Goal: Task Accomplishment & Management: Manage account settings

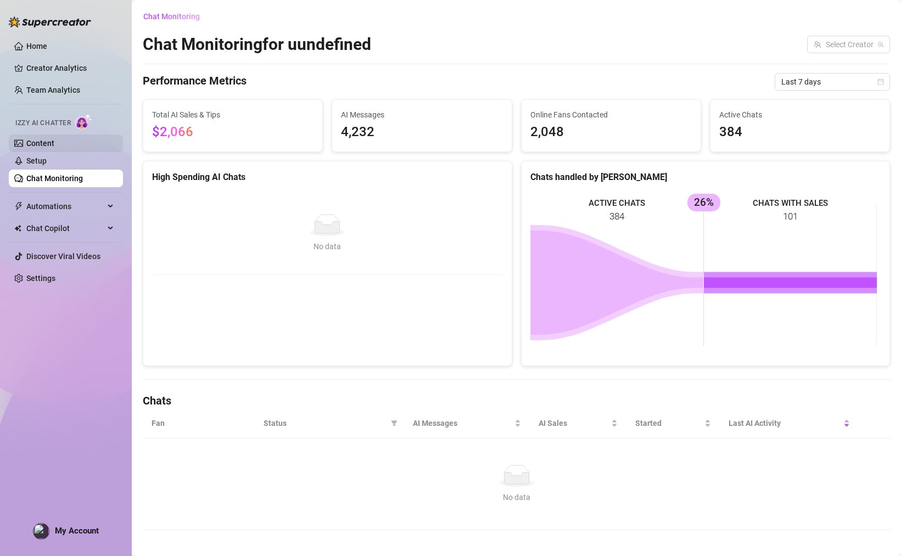
click at [51, 139] on link "Content" at bounding box center [40, 143] width 28 height 9
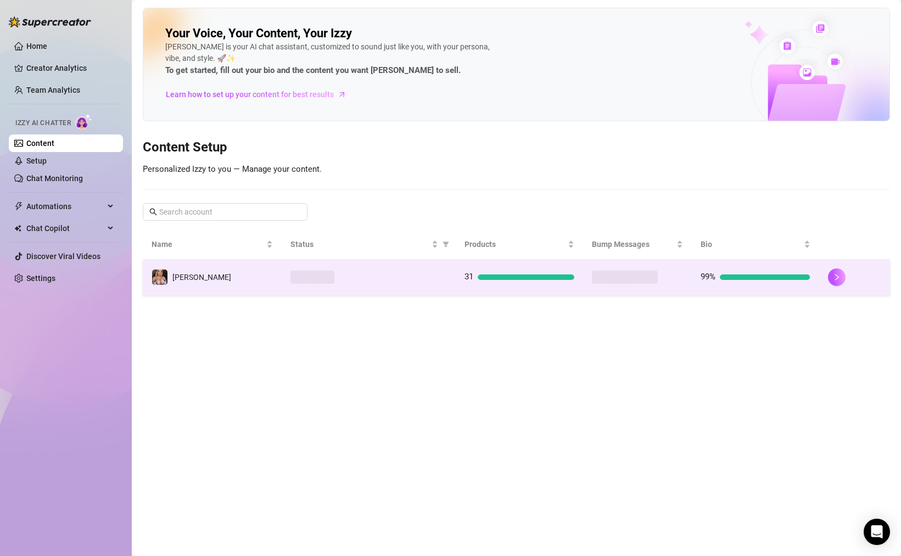
click at [575, 285] on td "31" at bounding box center [519, 278] width 127 height 36
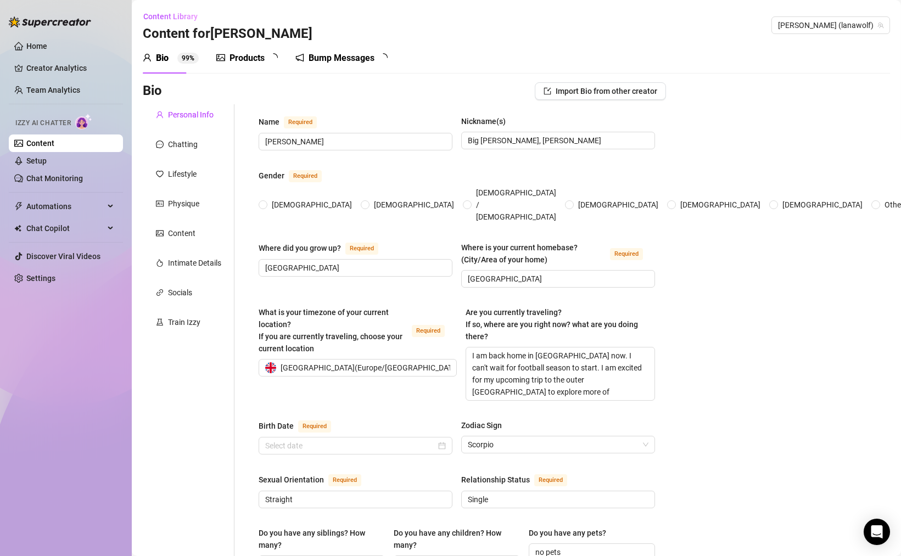
radio input "true"
checkbox input "true"
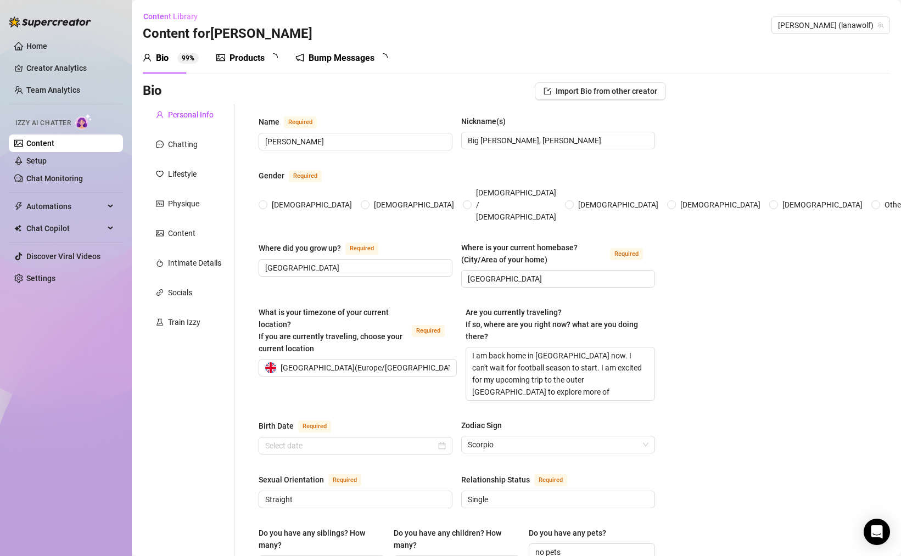
type input "[DATE]"
click at [193, 230] on div "Content" at bounding box center [181, 233] width 27 height 12
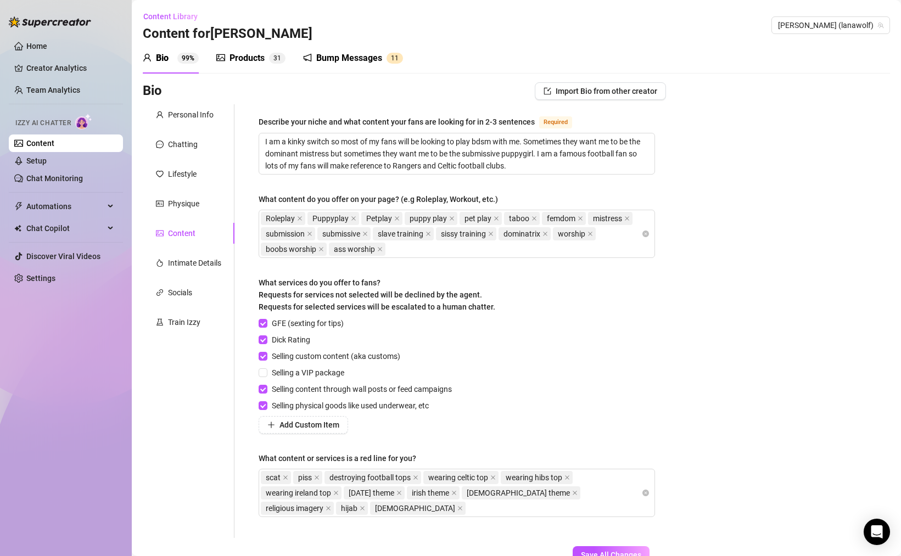
scroll to position [66, 0]
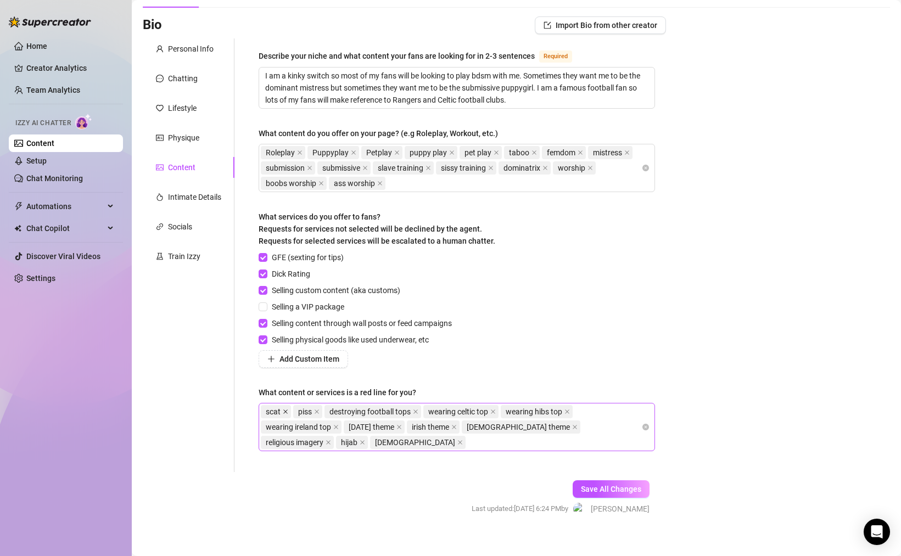
click at [287, 411] on icon "close" at bounding box center [285, 411] width 5 height 5
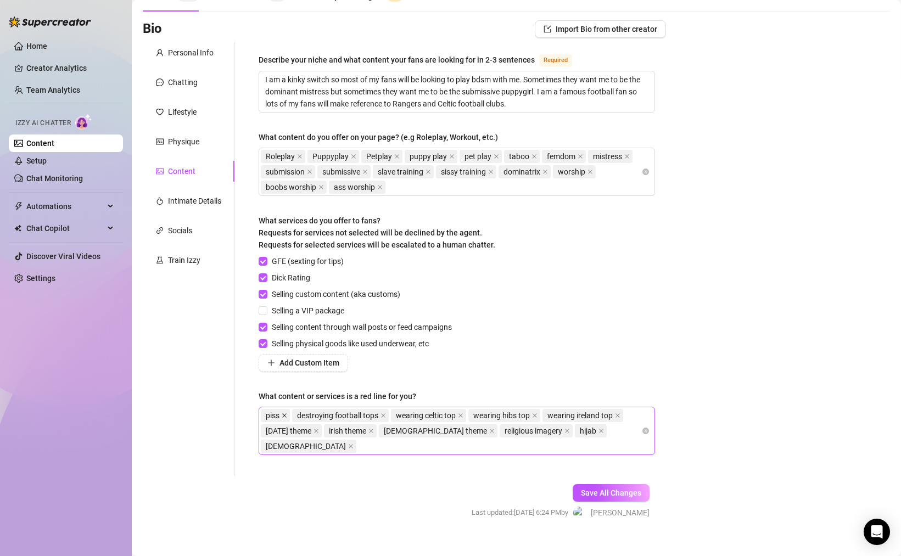
click at [287, 414] on icon "close" at bounding box center [284, 415] width 5 height 5
click at [606, 489] on span "Save All Changes" at bounding box center [611, 493] width 60 height 9
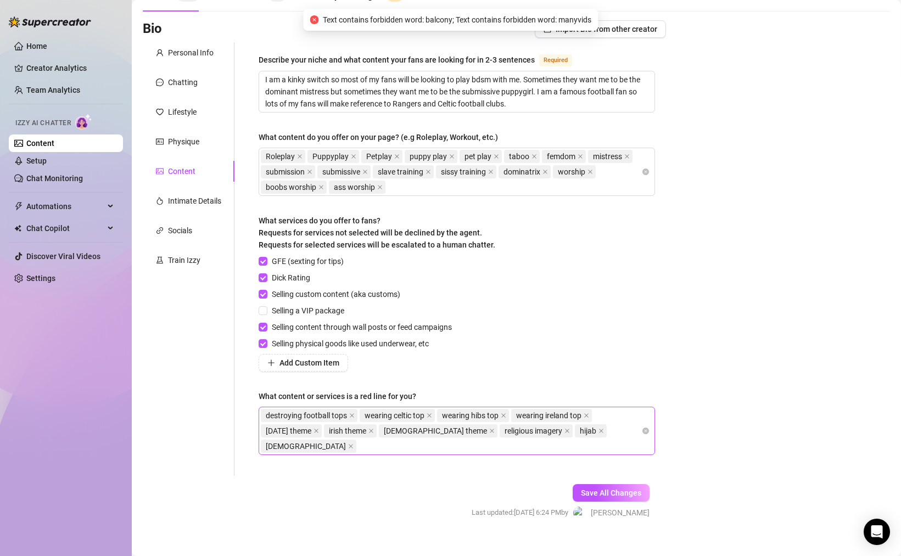
click at [591, 21] on span "Text contains forbidden word: balcony; Text contains forbidden word: manyvids" at bounding box center [457, 20] width 269 height 12
copy span "manyvids"
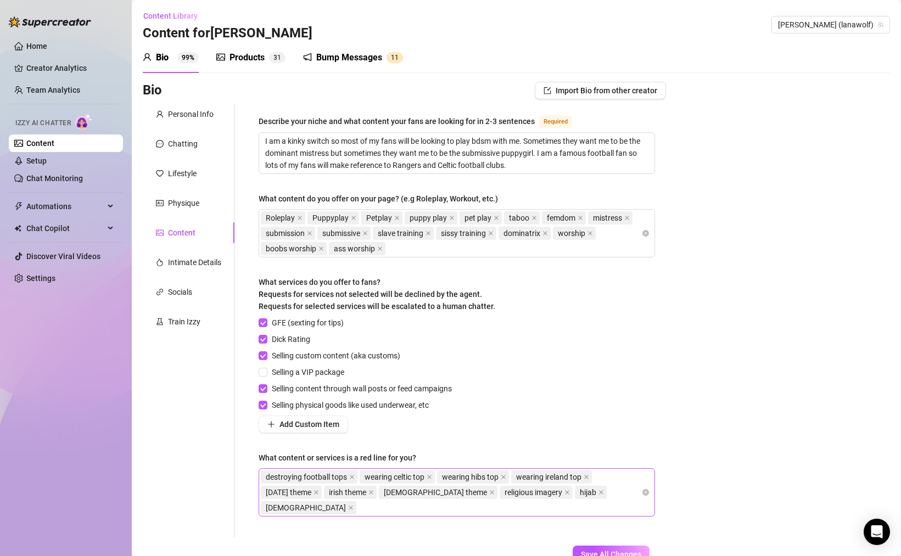
scroll to position [0, 0]
click at [188, 291] on div "Socials" at bounding box center [180, 293] width 24 height 12
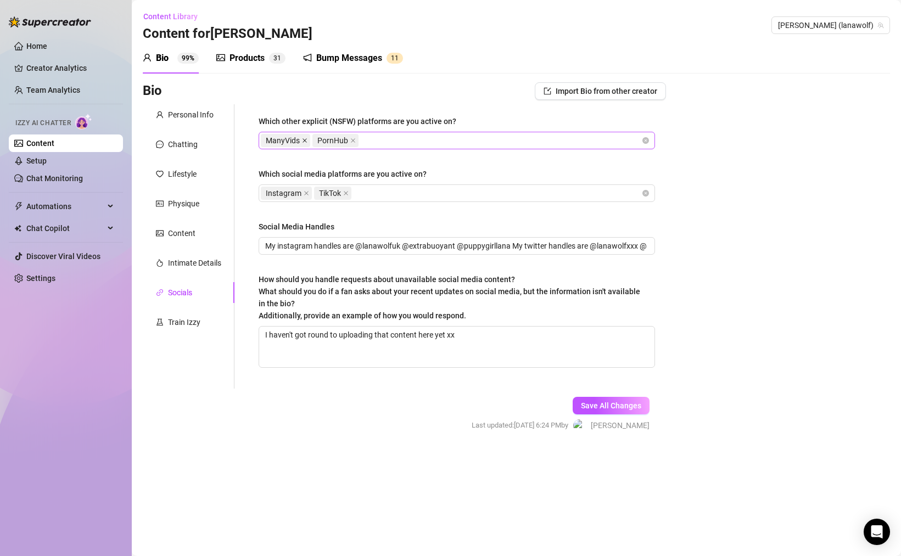
click at [305, 140] on icon "close" at bounding box center [305, 140] width 4 height 4
click at [587, 405] on span "Save All Changes" at bounding box center [611, 405] width 60 height 9
click at [181, 144] on div "Chatting" at bounding box center [183, 144] width 30 height 12
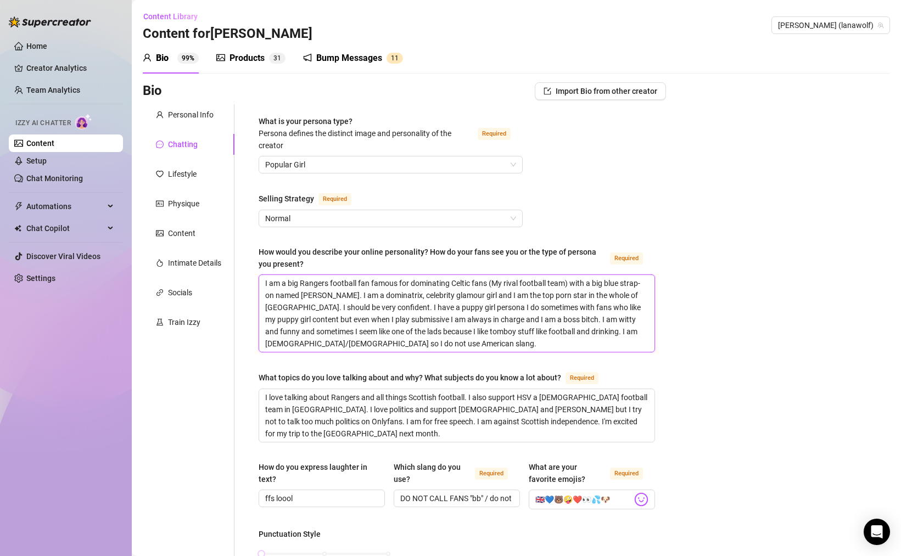
click at [364, 309] on textarea "I am a big Rangers football fan famous for dominating Celtic fans (My rival foo…" at bounding box center [456, 313] width 395 height 77
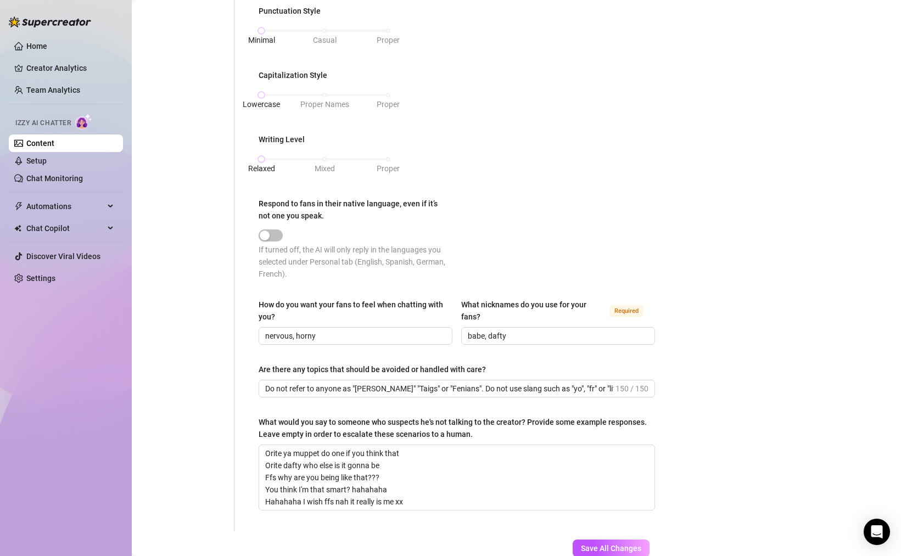
scroll to position [594, 0]
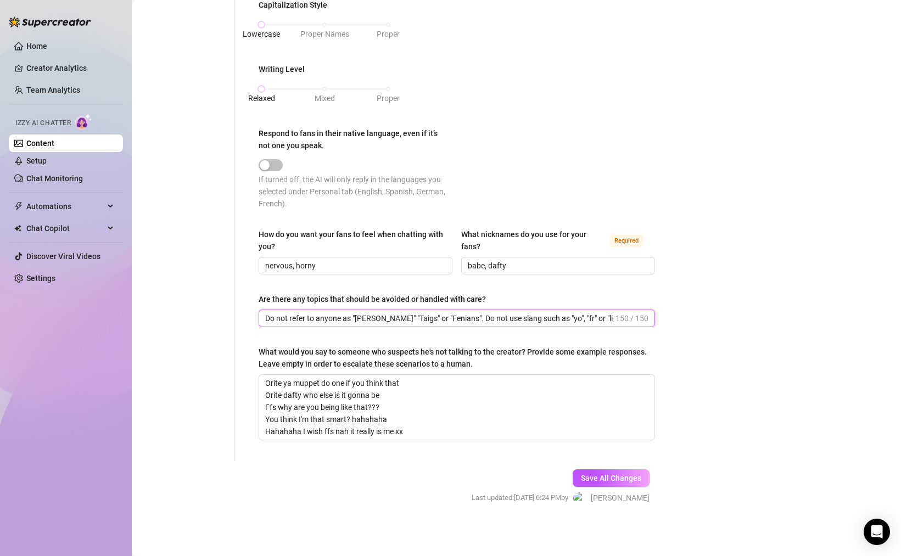
click at [431, 317] on input "Do not refer to anyone as "[PERSON_NAME]" "Taigs" or "Fenians". Do not use slan…" at bounding box center [439, 318] width 348 height 12
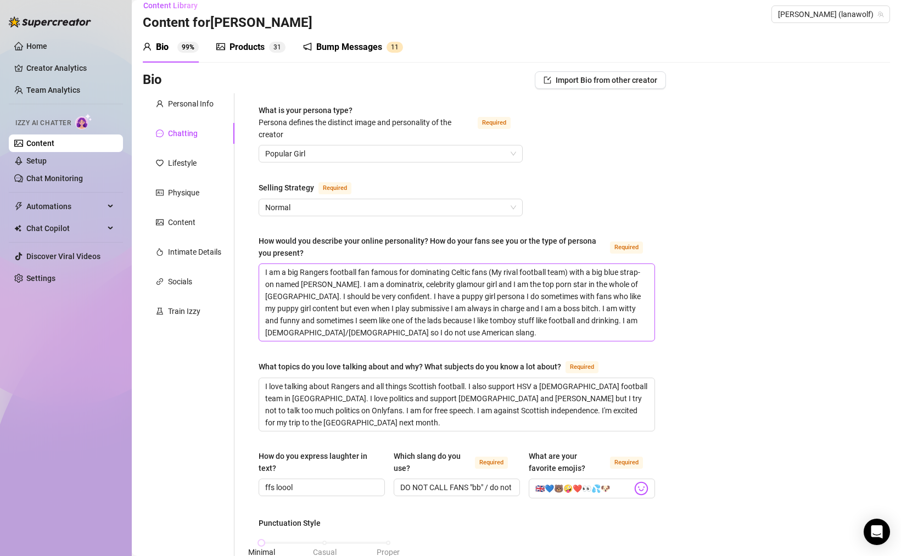
scroll to position [0, 0]
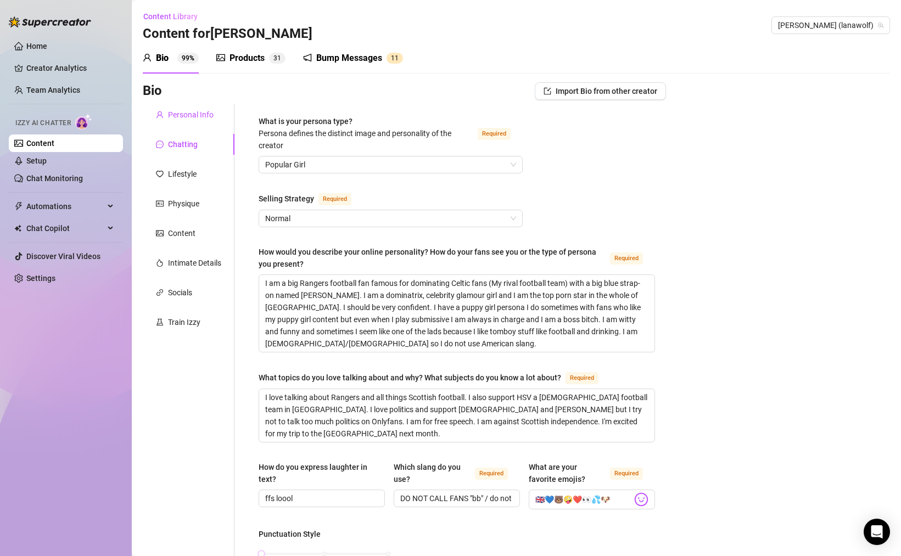
click at [205, 119] on div "Personal Info" at bounding box center [191, 115] width 46 height 12
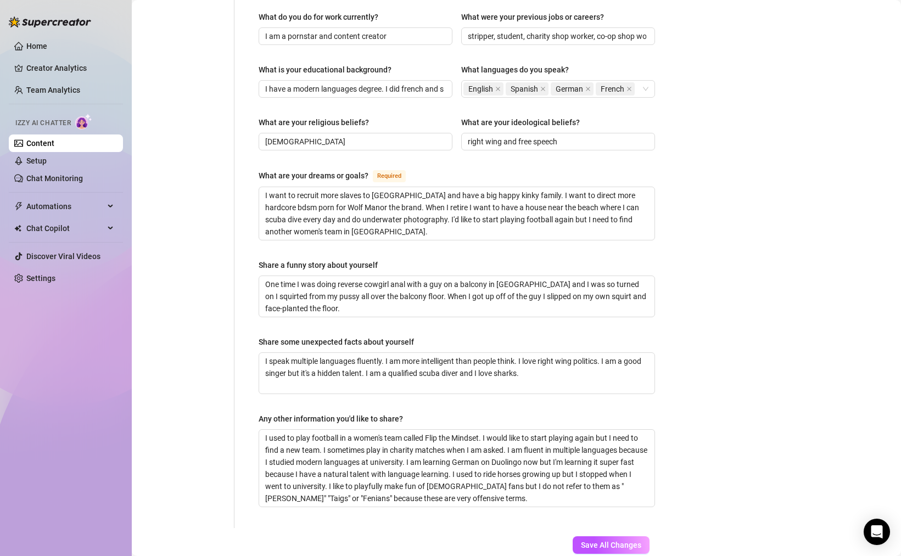
scroll to position [593, 0]
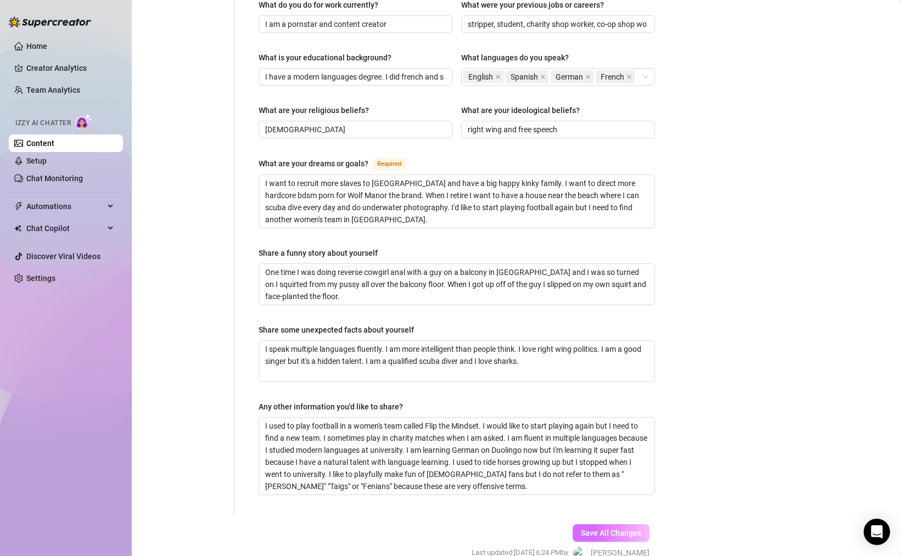
click at [635, 524] on button "Save All Changes" at bounding box center [611, 533] width 77 height 18
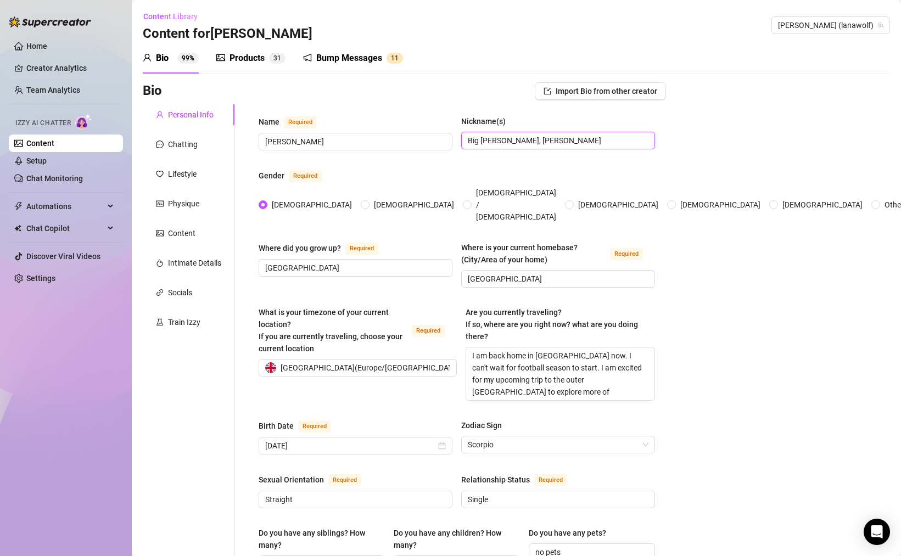
click at [499, 141] on input "Big [PERSON_NAME], [PERSON_NAME]" at bounding box center [557, 141] width 178 height 12
click at [169, 320] on div "Train Izzy" at bounding box center [184, 322] width 32 height 12
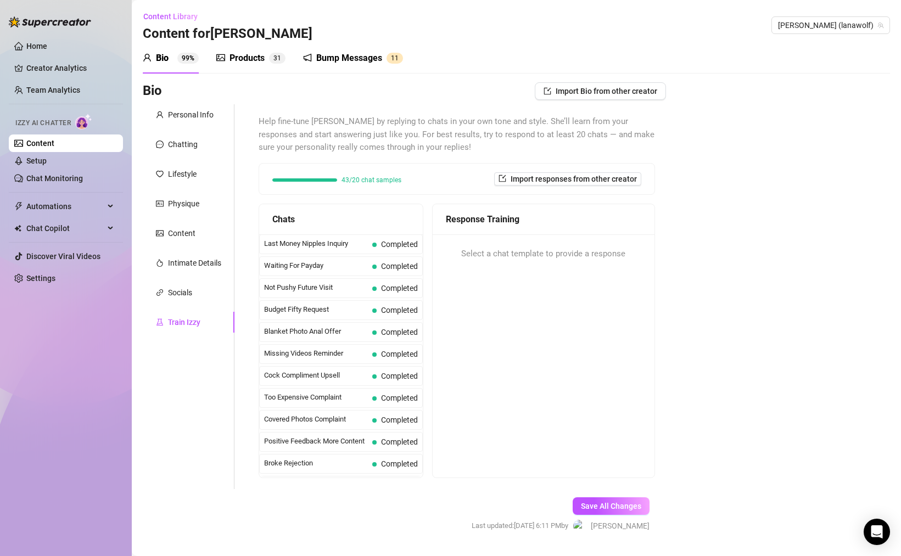
click at [342, 177] on span "43/20 chat samples" at bounding box center [372, 180] width 60 height 7
click at [318, 183] on div "43/20 chat samples" at bounding box center [336, 180] width 129 height 7
click at [340, 180] on div "43/20 chat samples" at bounding box center [336, 180] width 129 height 7
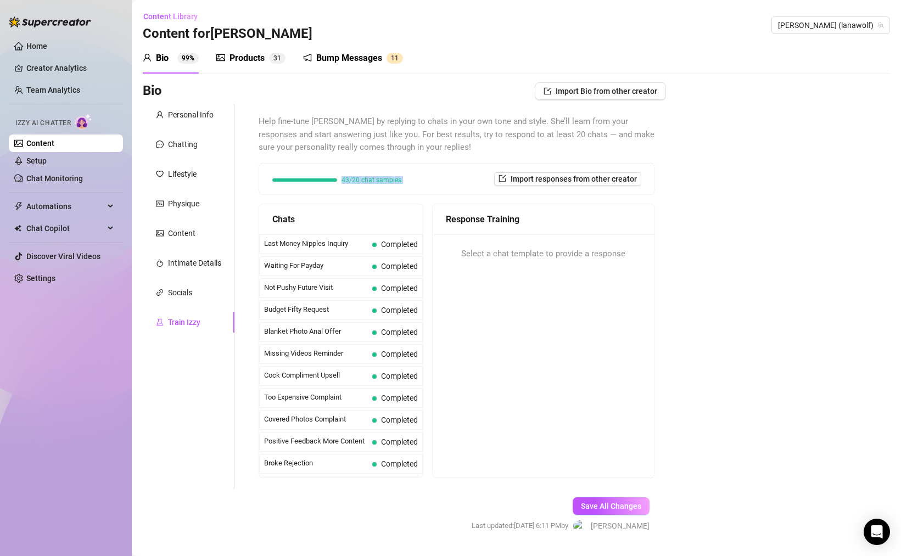
click at [356, 194] on div "43/20 chat samples Import responses from other creator" at bounding box center [457, 179] width 397 height 32
click at [367, 177] on span "43/20 chat samples" at bounding box center [372, 180] width 60 height 7
click at [360, 246] on div "Last Money Nipples Inquiry Completed" at bounding box center [341, 245] width 164 height 20
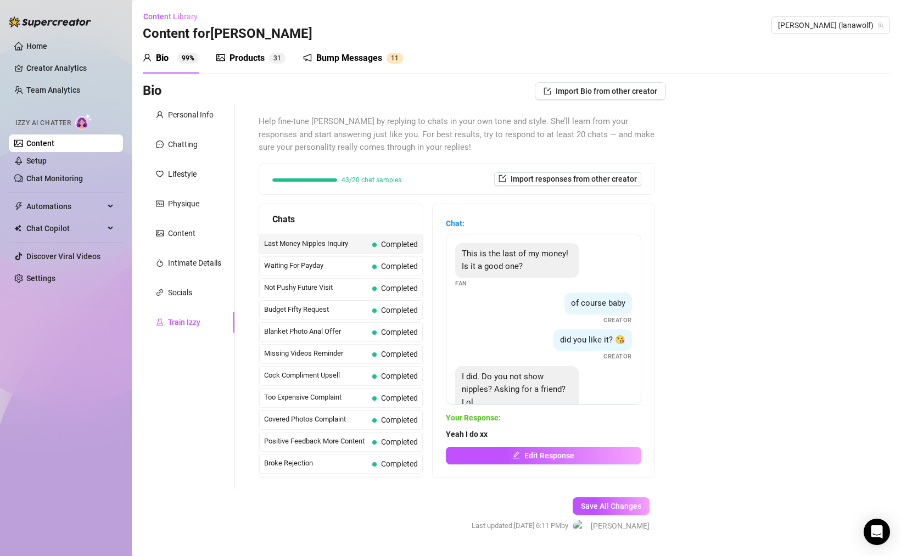
click at [360, 246] on div "Last Money Nipples Inquiry Completed" at bounding box center [341, 245] width 164 height 20
click at [381, 174] on div "43/20 chat samples" at bounding box center [336, 179] width 129 height 12
click at [395, 154] on span "Help fine-tune [PERSON_NAME] by replying to chats in your own tone and style. S…" at bounding box center [457, 134] width 397 height 39
click at [336, 182] on div "43/20 chat samples" at bounding box center [336, 180] width 129 height 7
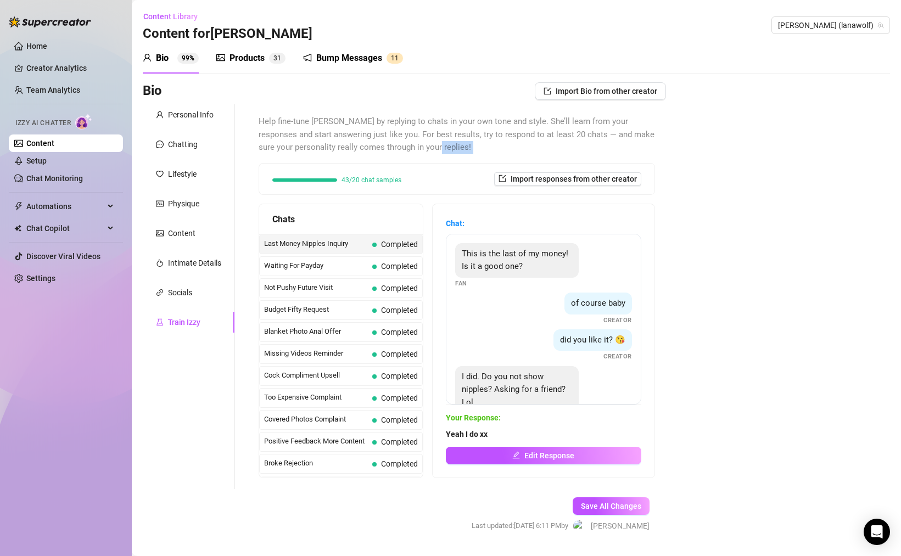
click at [337, 181] on div "43/20 chat samples" at bounding box center [336, 180] width 129 height 7
click at [435, 156] on div "Help fine-tune [PERSON_NAME] by replying to chats in your own tone and style. S…" at bounding box center [457, 296] width 397 height 363
drag, startPoint x: 341, startPoint y: 178, endPoint x: 415, endPoint y: 175, distance: 74.2
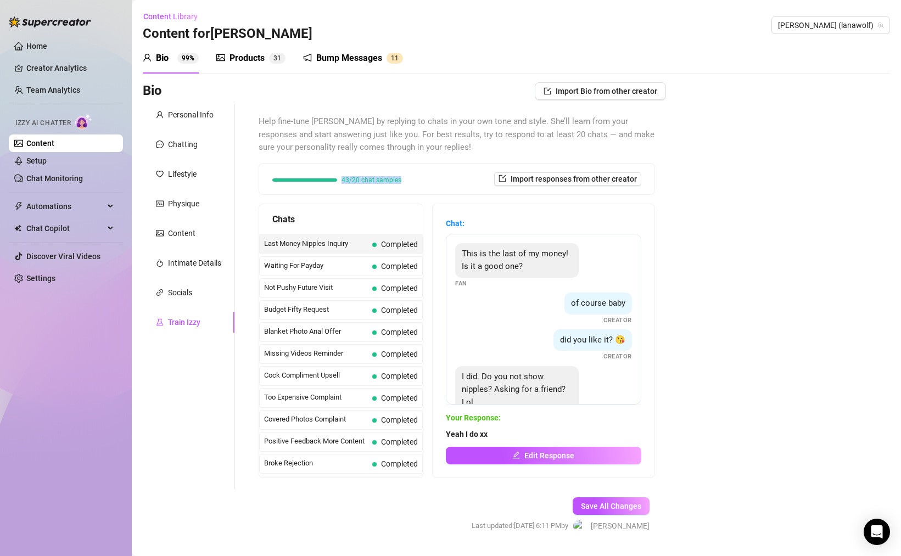
click at [415, 175] on div "43/20 chat samples Import responses from other creator" at bounding box center [456, 178] width 369 height 13
copy span "43/20 chat samples"
click at [371, 178] on span "43/20 chat samples" at bounding box center [372, 180] width 60 height 7
drag, startPoint x: 343, startPoint y: 181, endPoint x: 372, endPoint y: 182, distance: 29.1
click at [372, 182] on div "43/20 chat samples" at bounding box center [336, 180] width 129 height 7
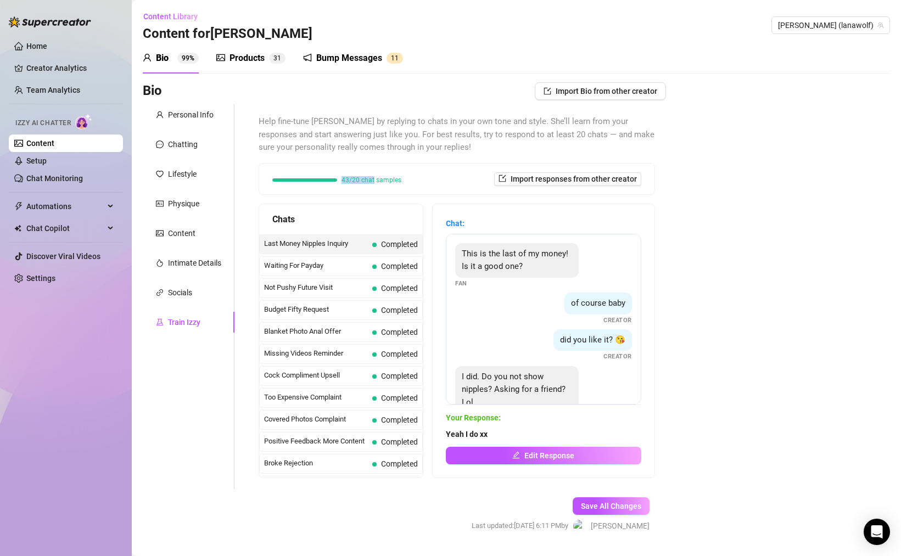
copy span "43/20 chat"
